Goal: Task Accomplishment & Management: Manage account settings

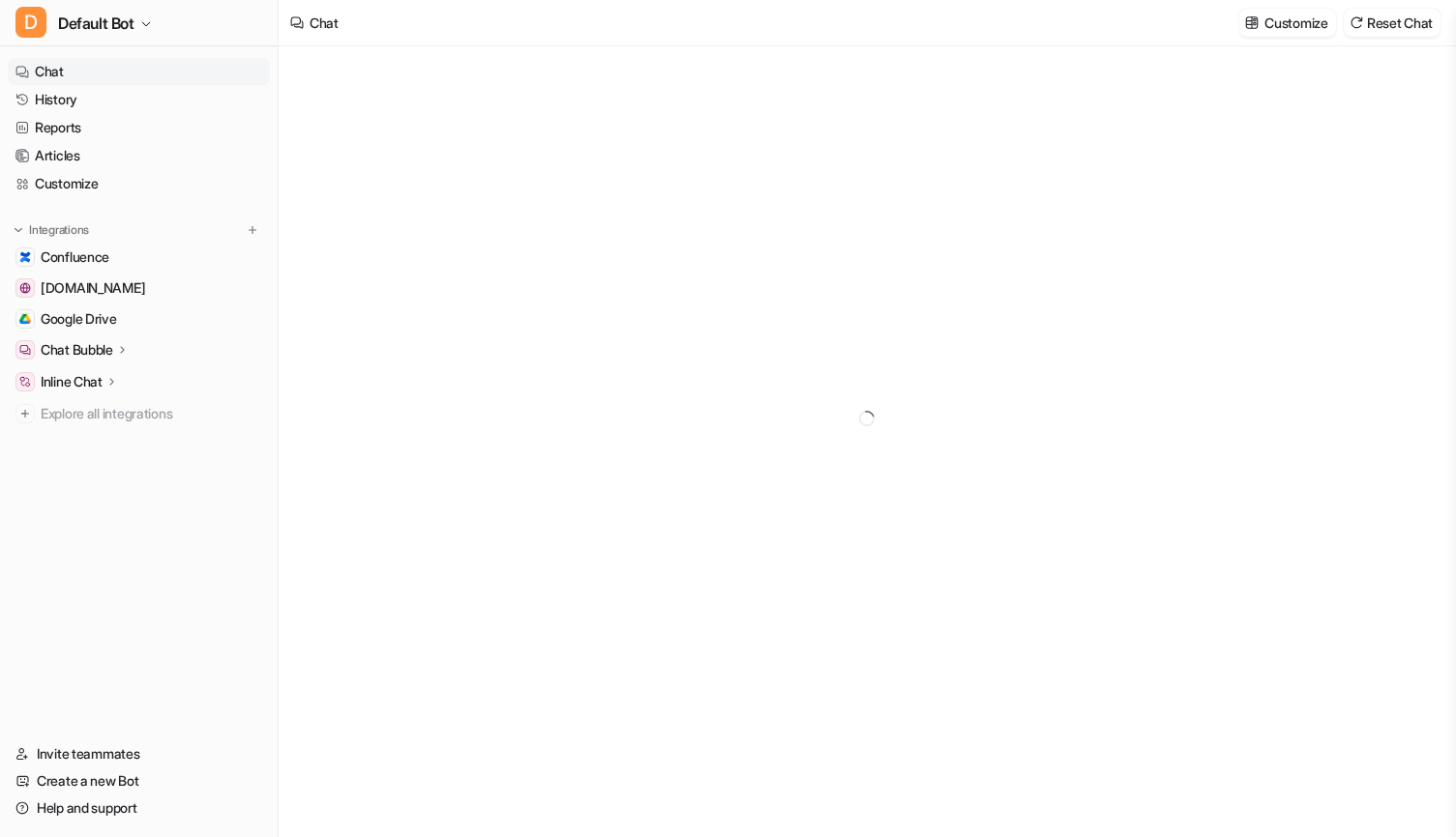
type textarea "**********"
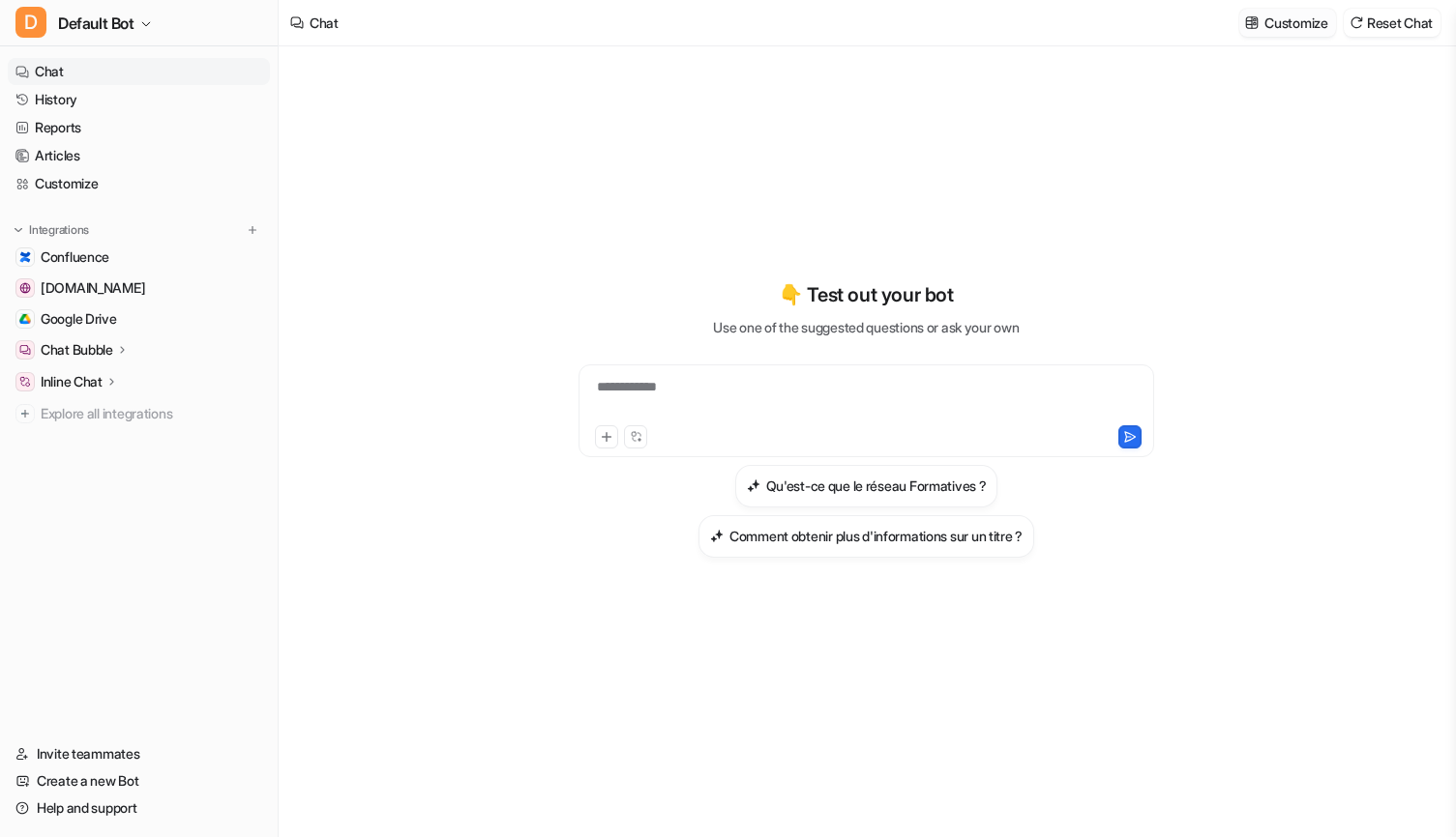
click at [1289, 17] on p "Customize" at bounding box center [1295, 23] width 63 height 21
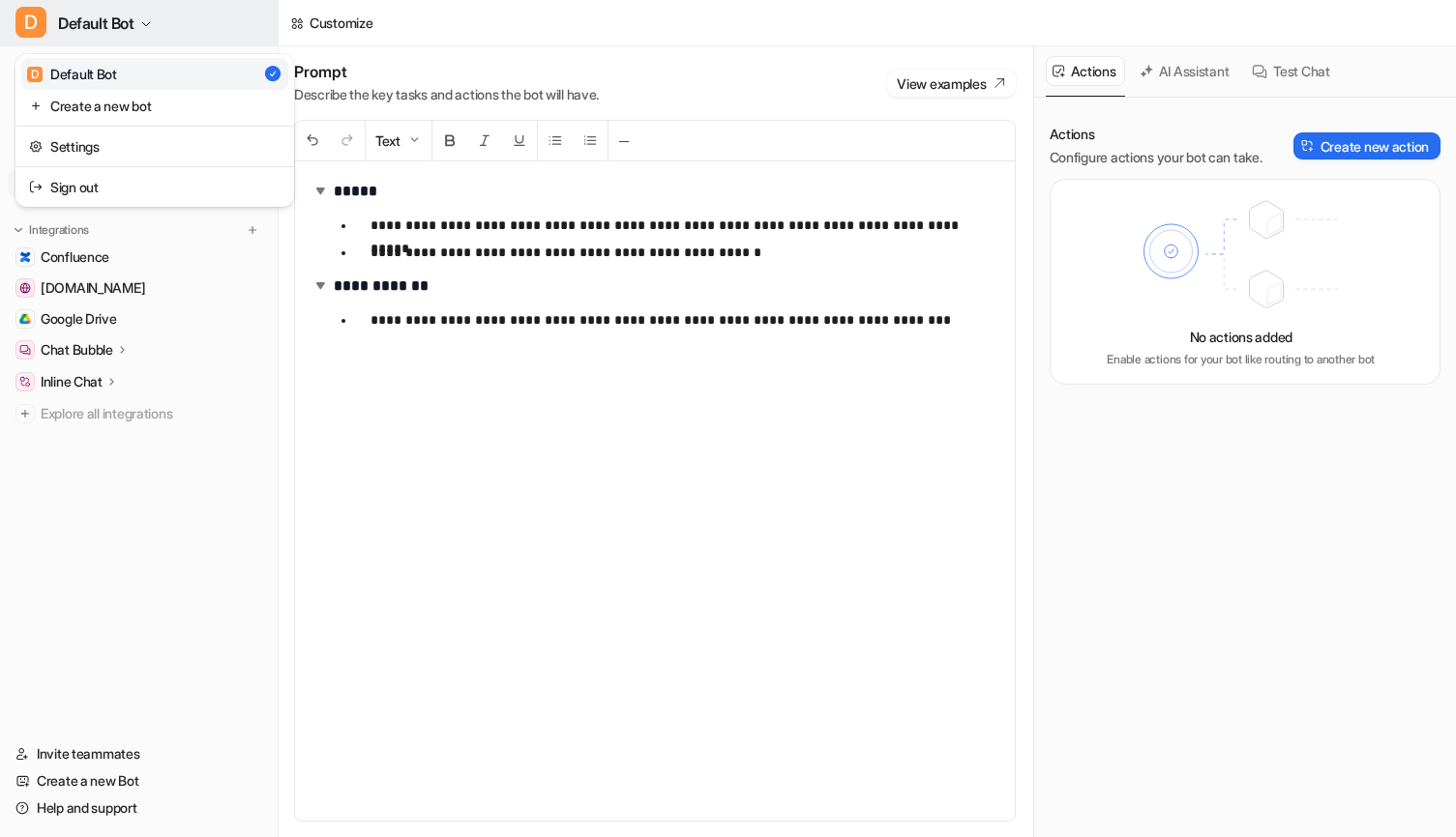
click at [148, 21] on icon "button" at bounding box center [146, 25] width 12 height 12
click at [108, 145] on link "Settings" at bounding box center [155, 146] width 267 height 32
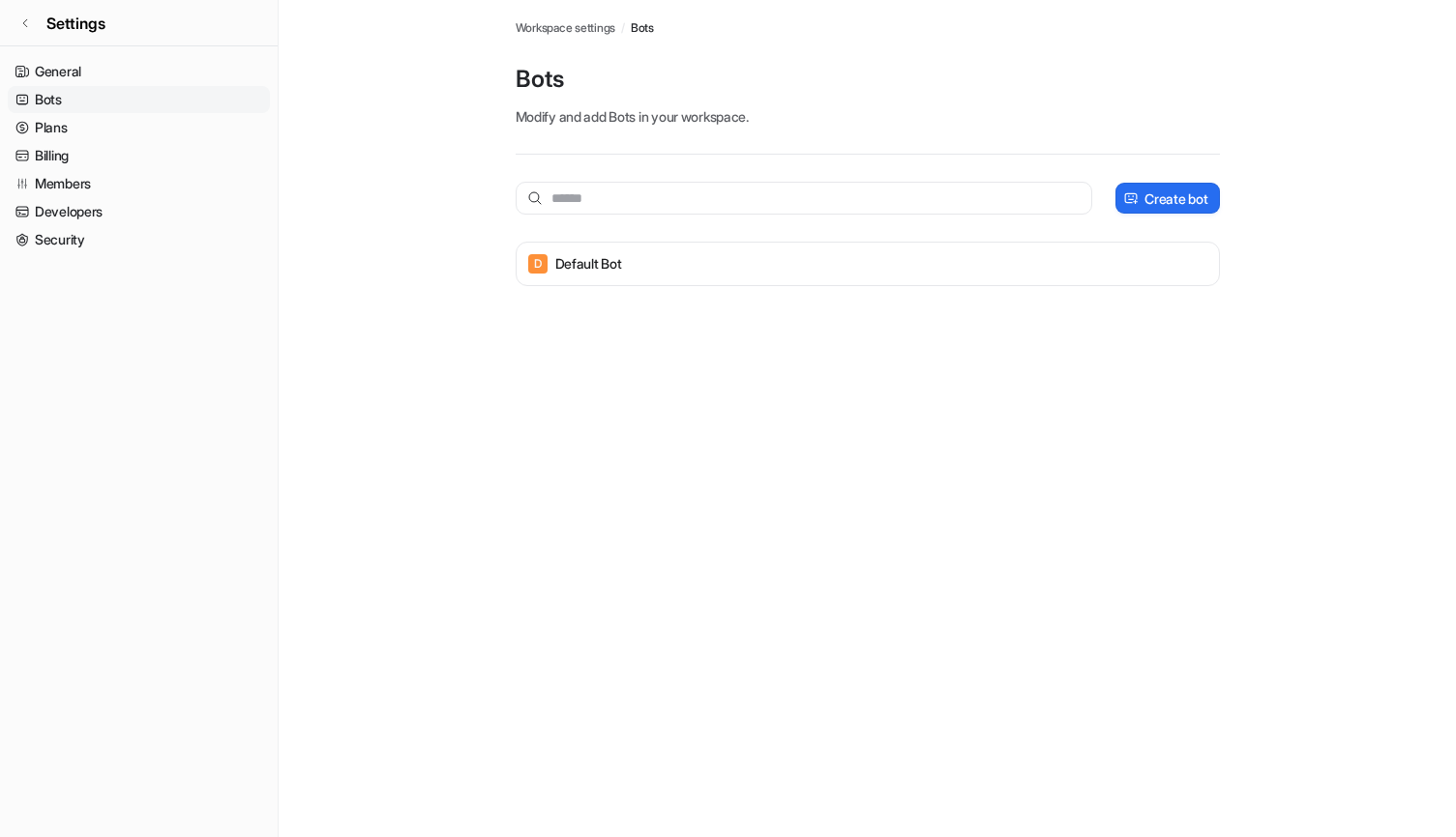
click at [108, 145] on link "Billing" at bounding box center [138, 156] width 262 height 27
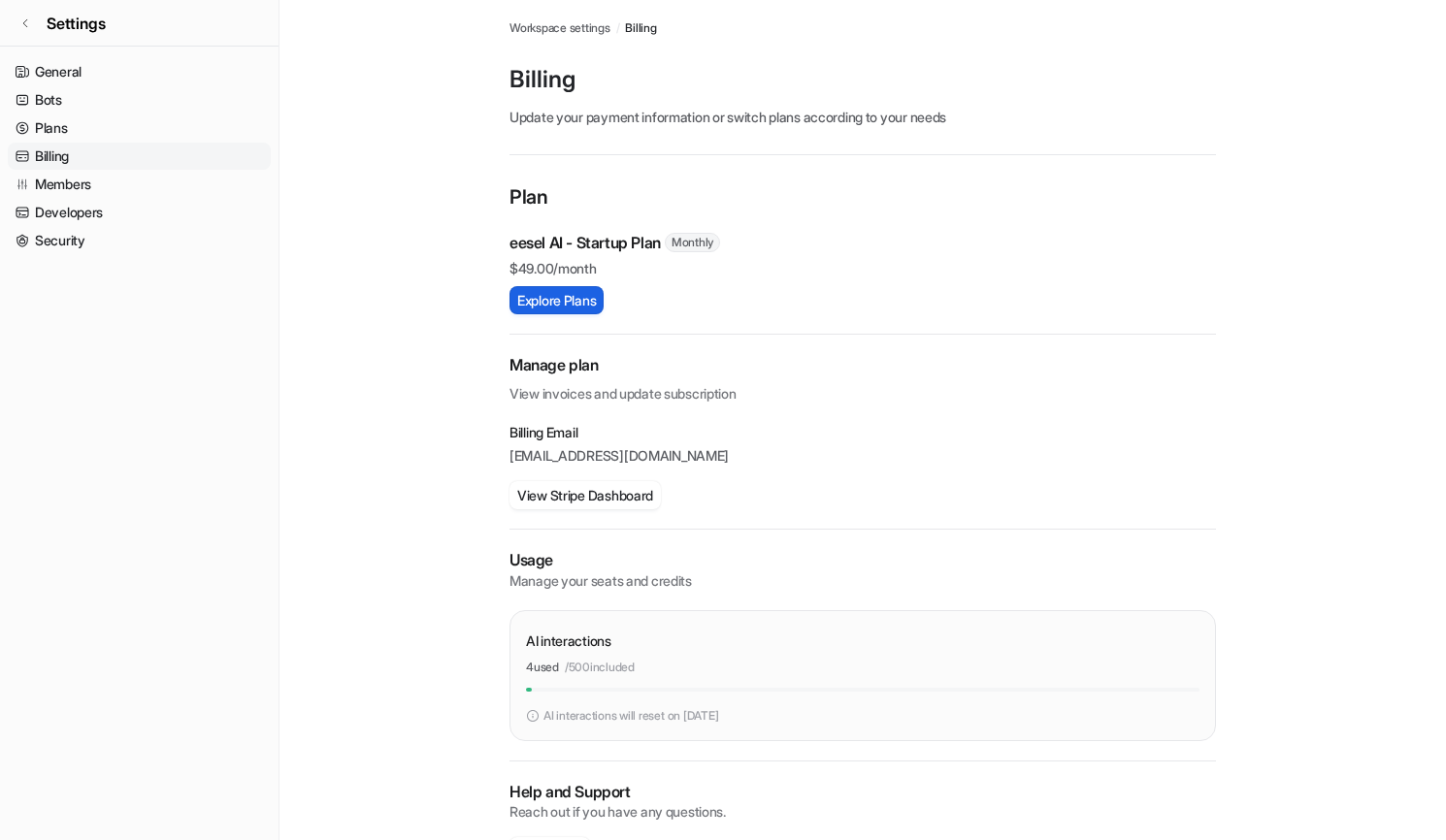
click at [559, 306] on button "Explore Plans" at bounding box center [557, 300] width 94 height 29
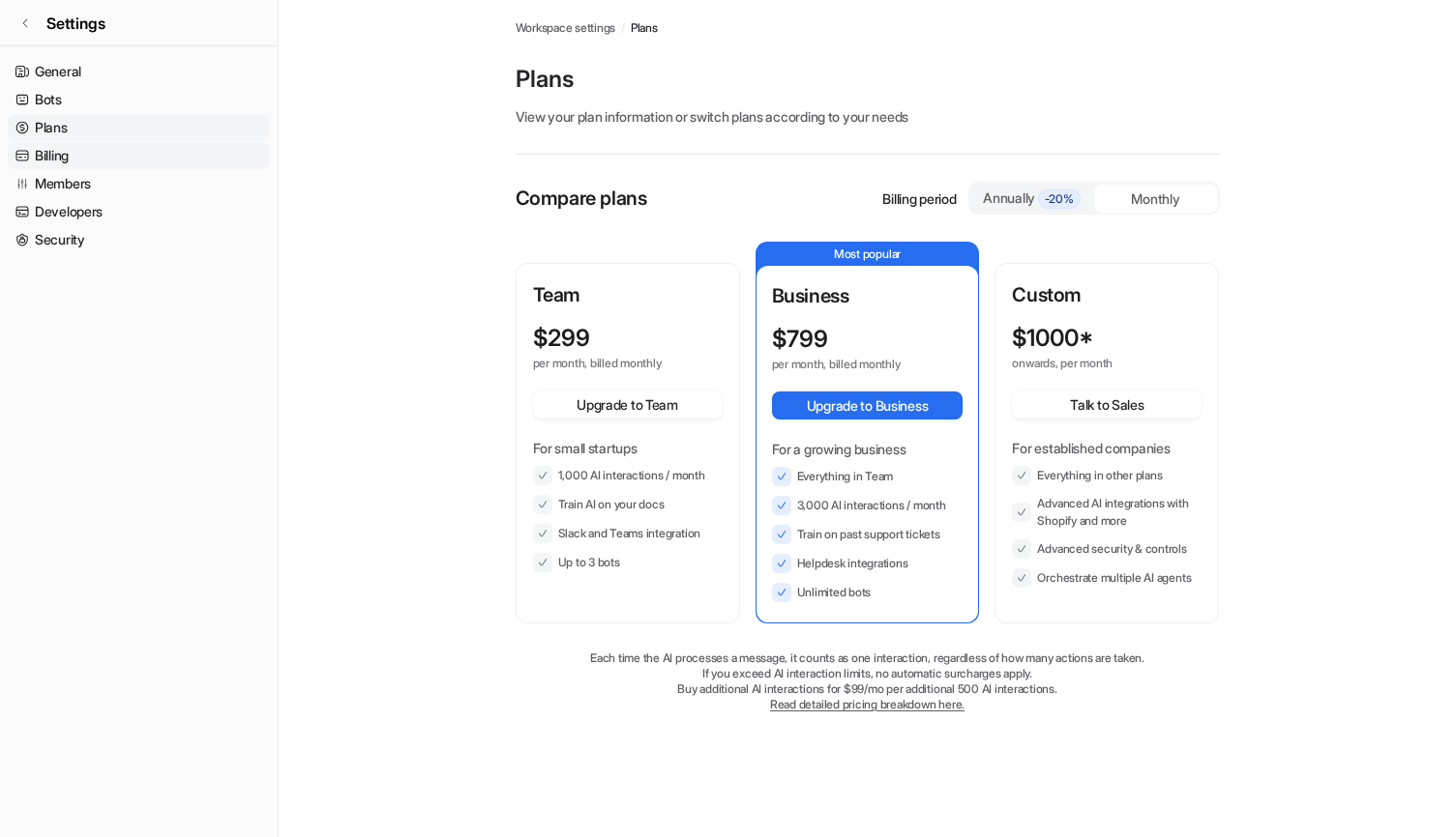
click at [96, 153] on link "Billing" at bounding box center [138, 156] width 262 height 27
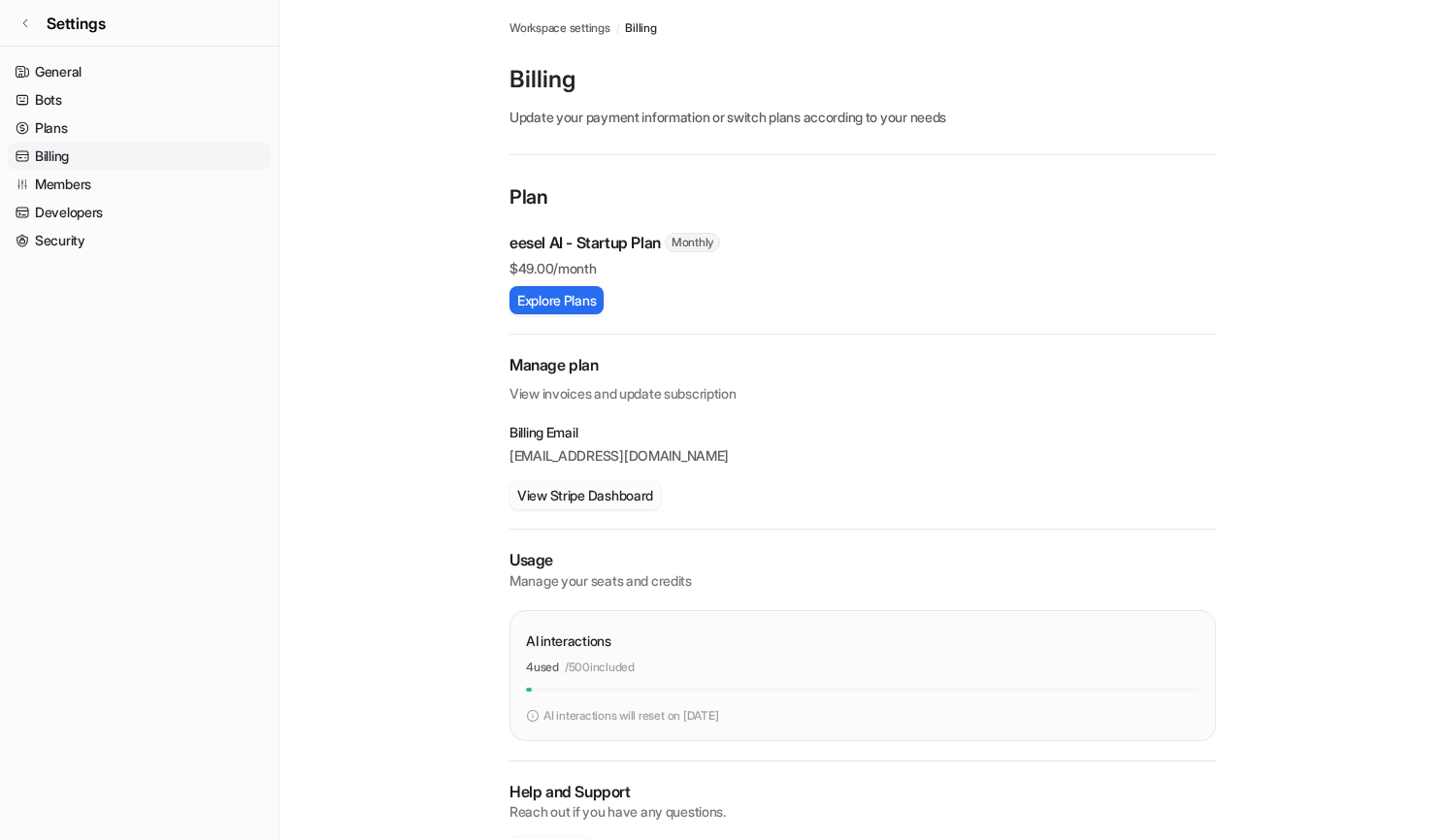
click at [592, 498] on button "View Stripe Dashboard" at bounding box center [585, 495] width 151 height 29
